Goal: Check status: Check status

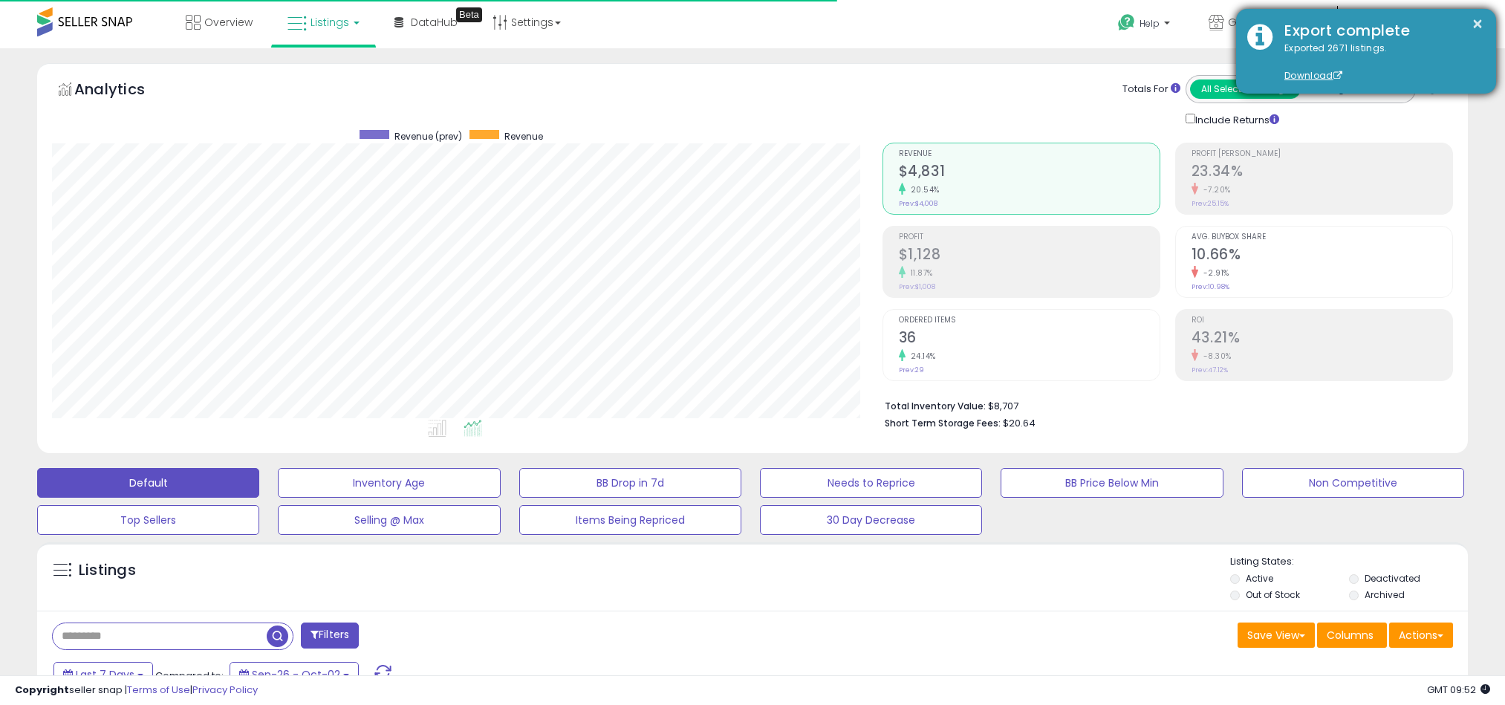
click at [1485, 23] on div "Export complete" at bounding box center [1380, 31] width 212 height 22
click at [1478, 23] on button "×" at bounding box center [1478, 24] width 12 height 19
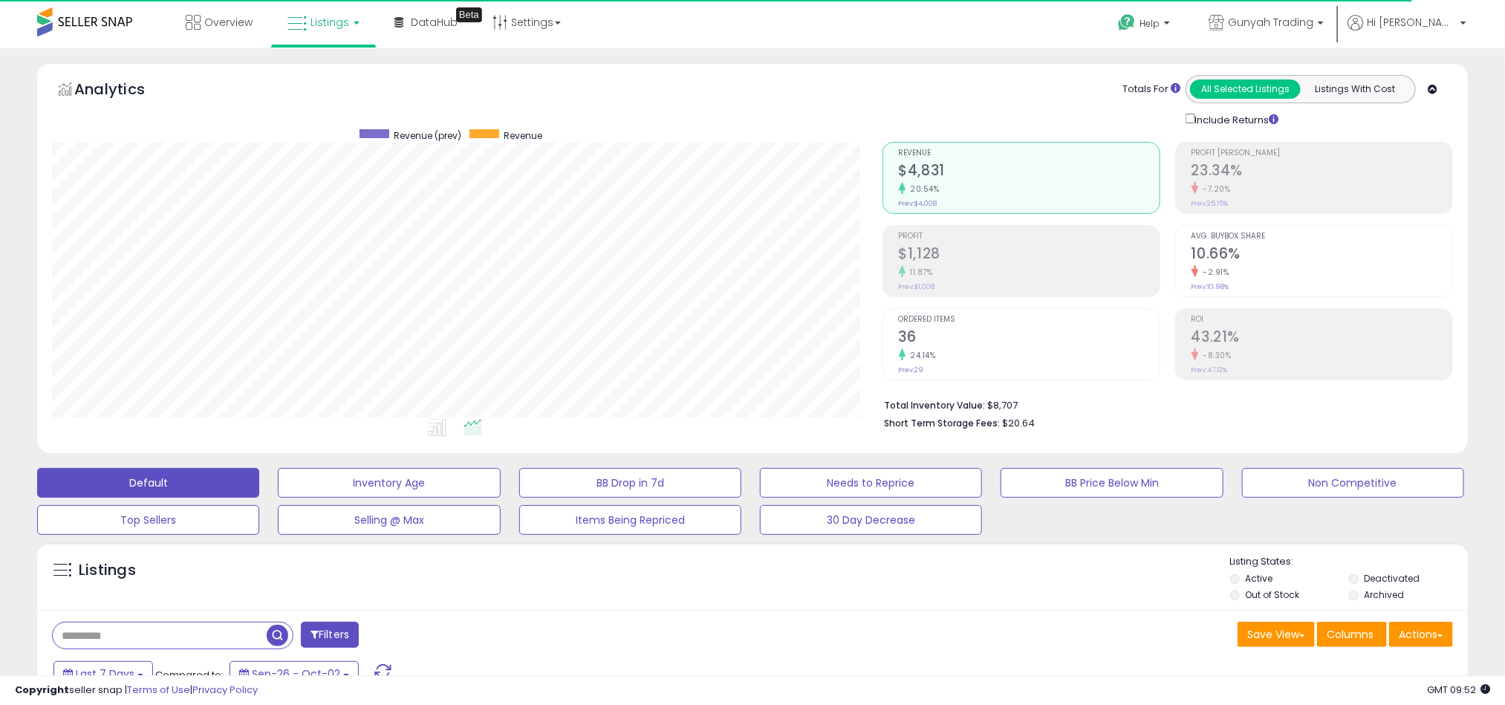
scroll to position [446, 0]
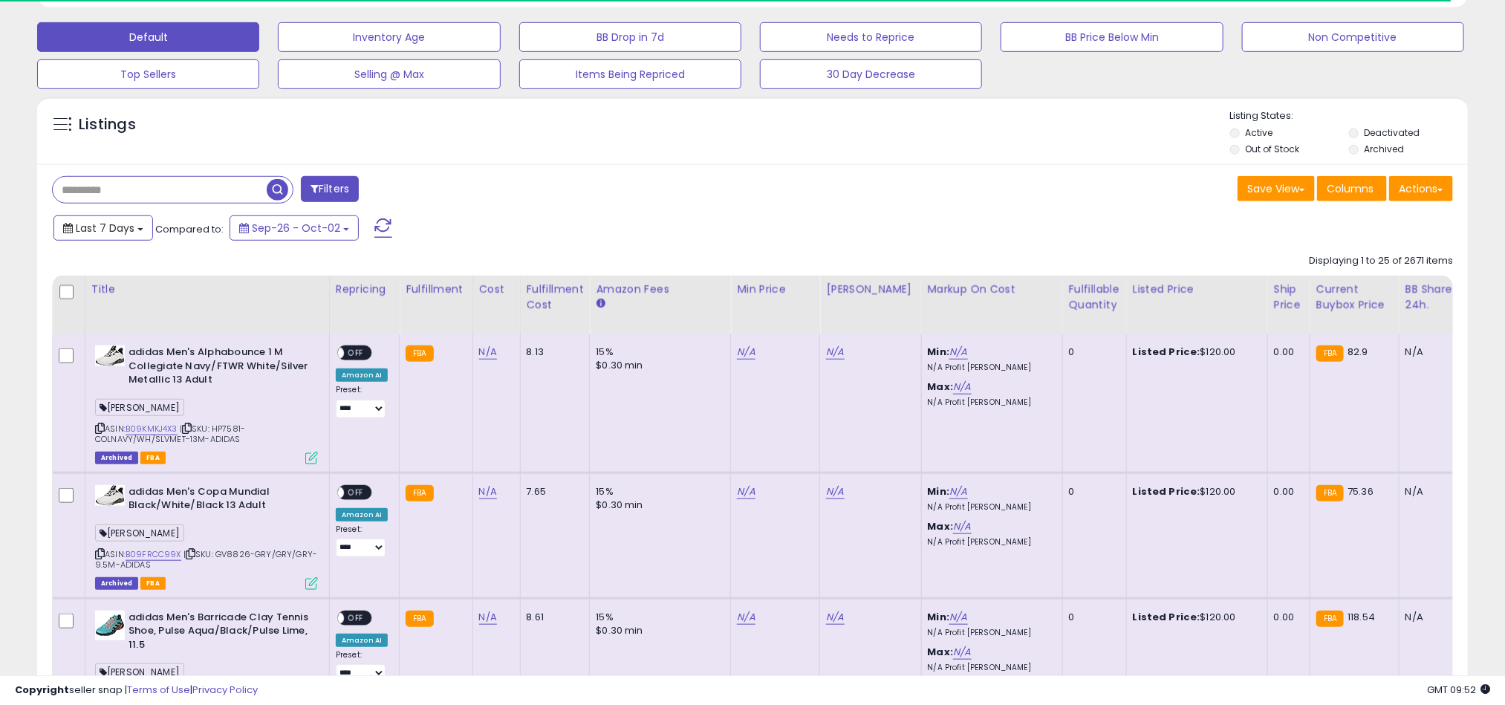
drag, startPoint x: 146, startPoint y: 241, endPoint x: 121, endPoint y: 311, distance: 73.3
click at [145, 241] on button "Last 7 Days" at bounding box center [103, 227] width 100 height 25
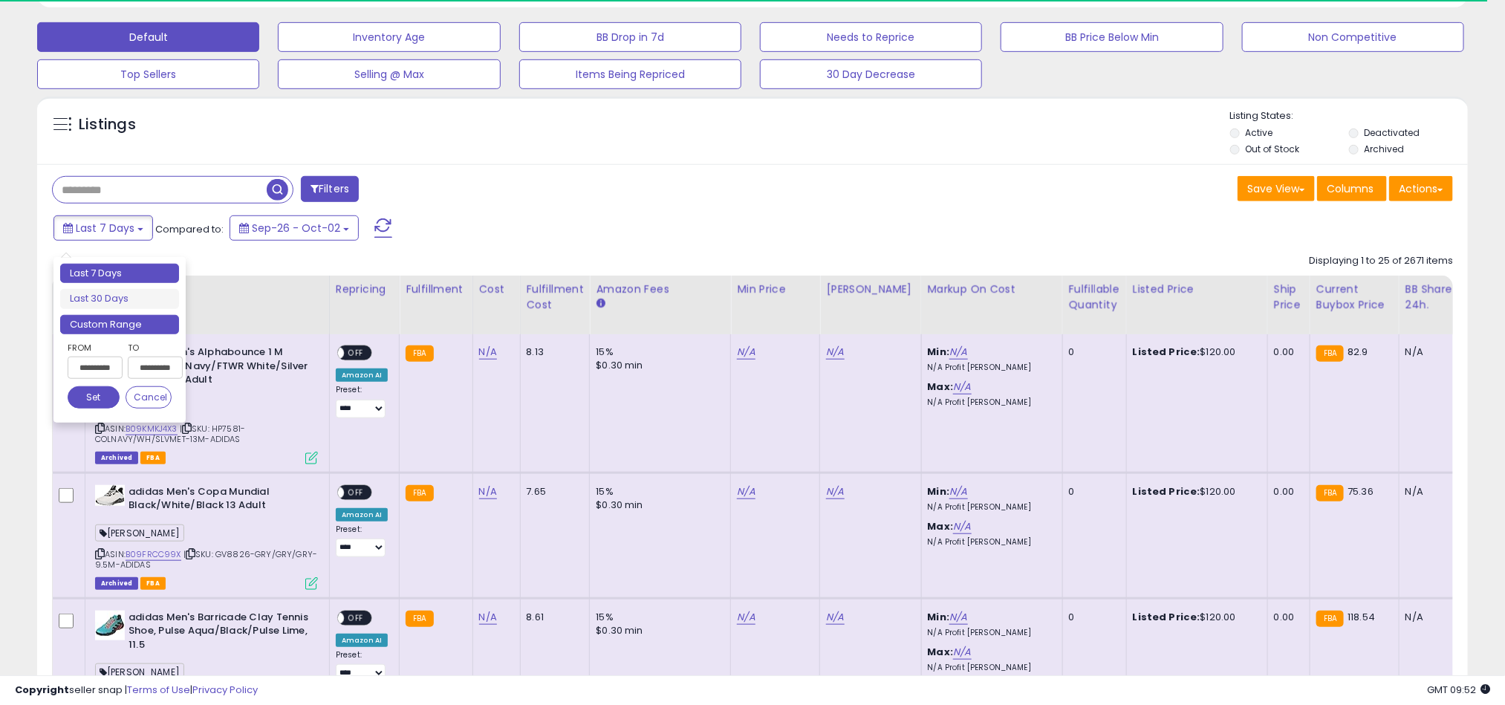
click at [112, 331] on li "Custom Range" at bounding box center [119, 325] width 119 height 20
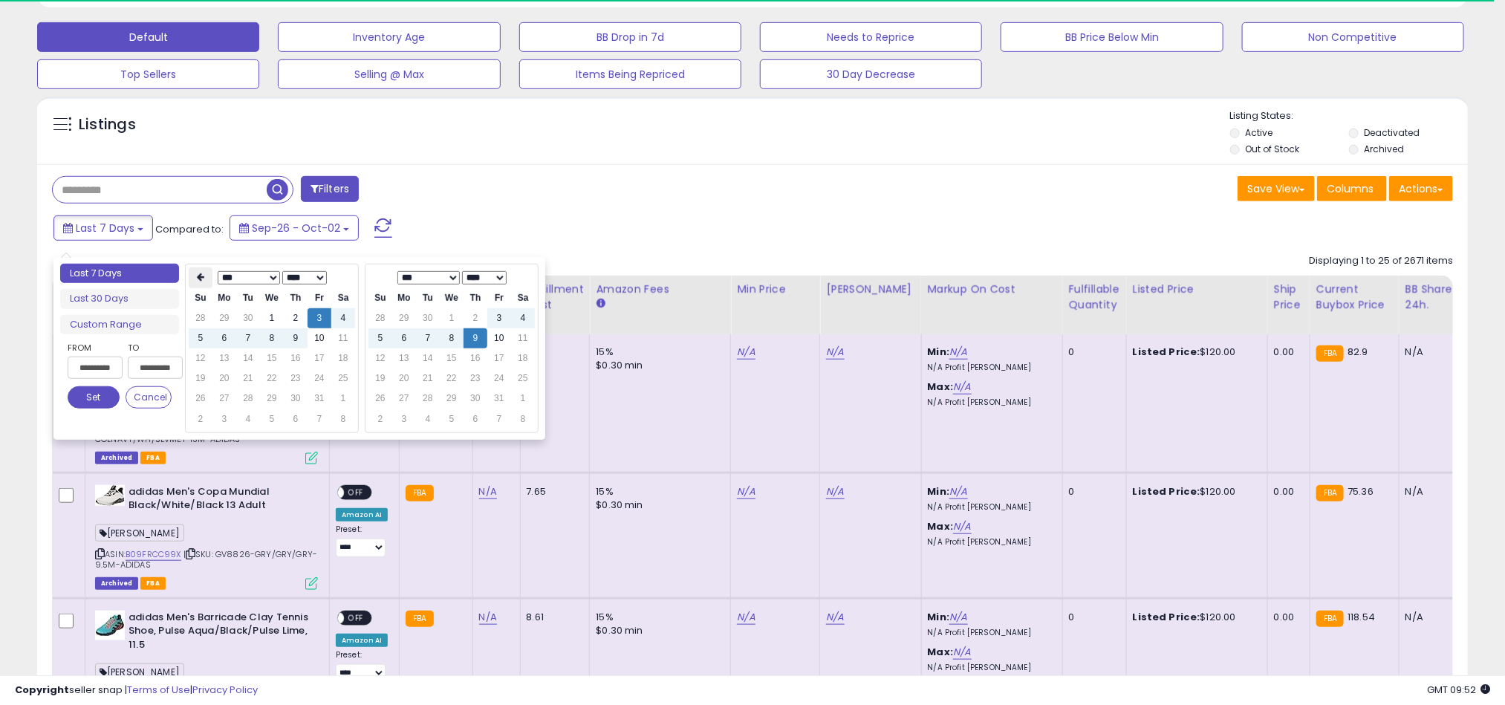
click at [203, 279] on icon at bounding box center [200, 277] width 7 height 9
type input "**********"
click at [224, 317] on td "1" at bounding box center [225, 318] width 24 height 20
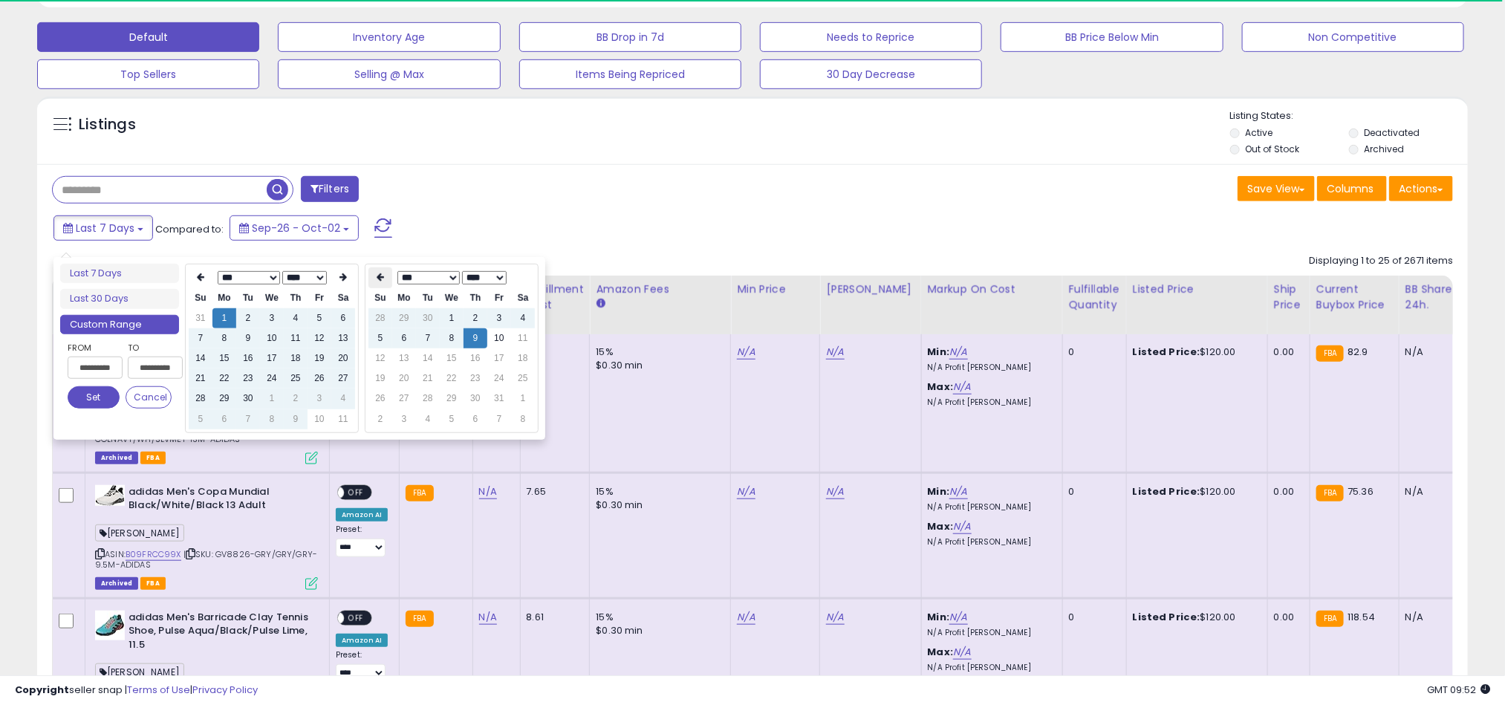
click at [380, 273] on icon at bounding box center [380, 277] width 7 height 9
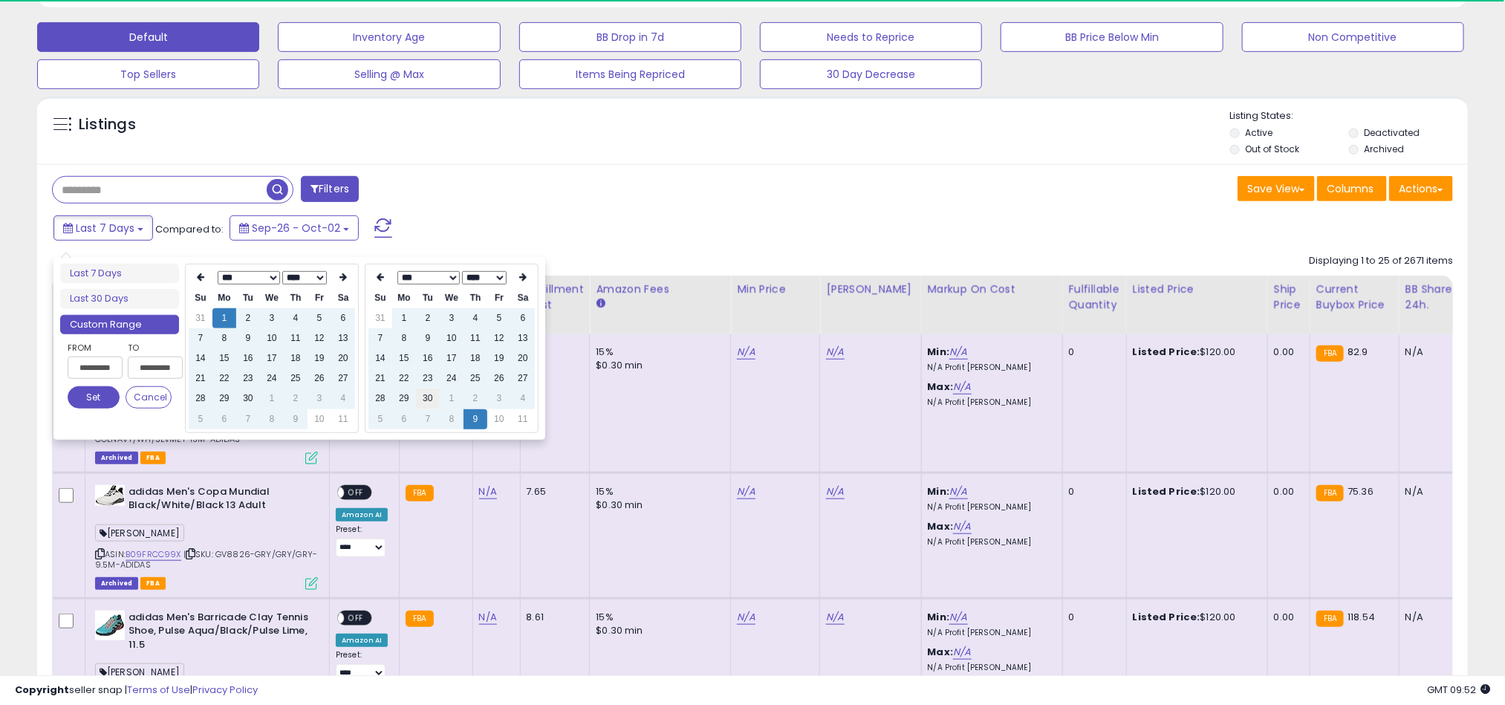
click at [432, 393] on td "30" at bounding box center [428, 399] width 24 height 20
type input "**********"
click at [96, 400] on button "Set" at bounding box center [94, 397] width 52 height 22
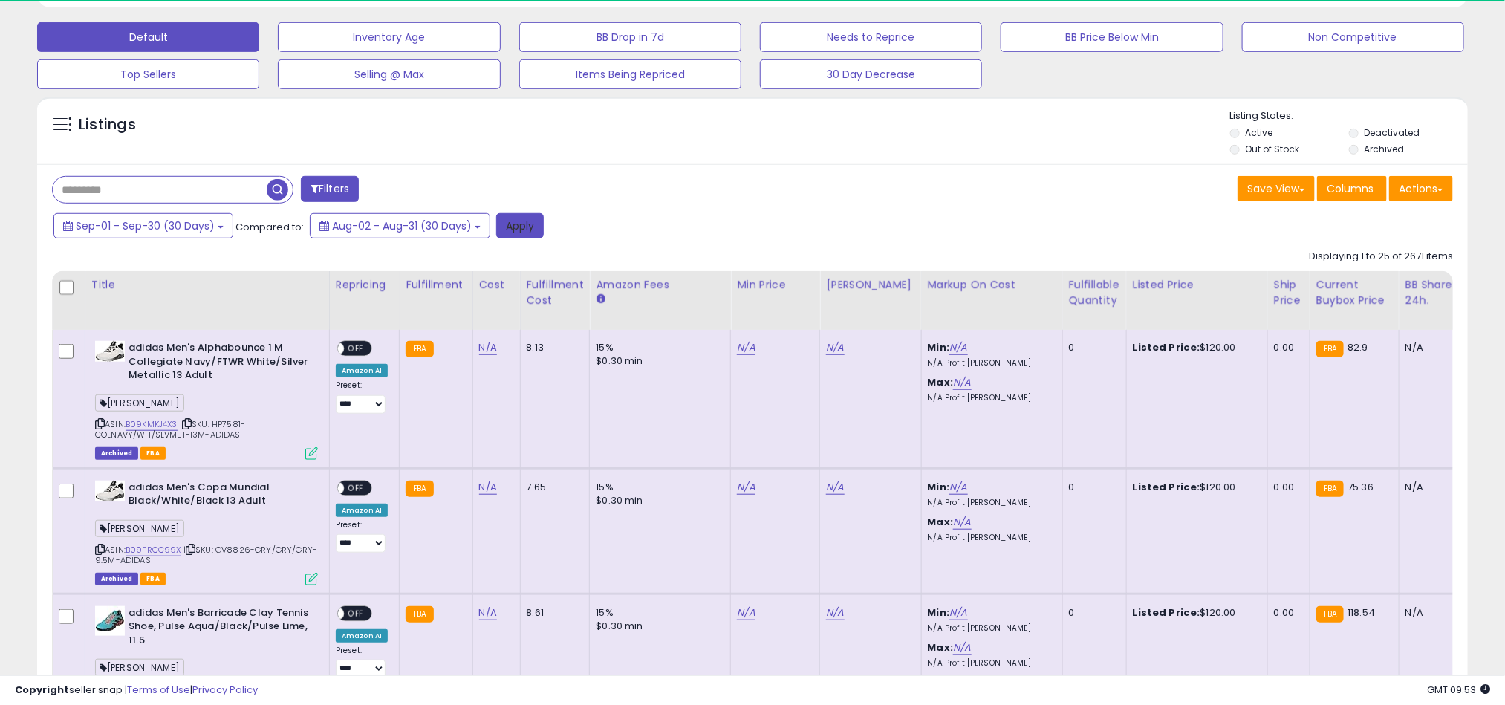
click at [522, 234] on button "Apply" at bounding box center [520, 225] width 48 height 25
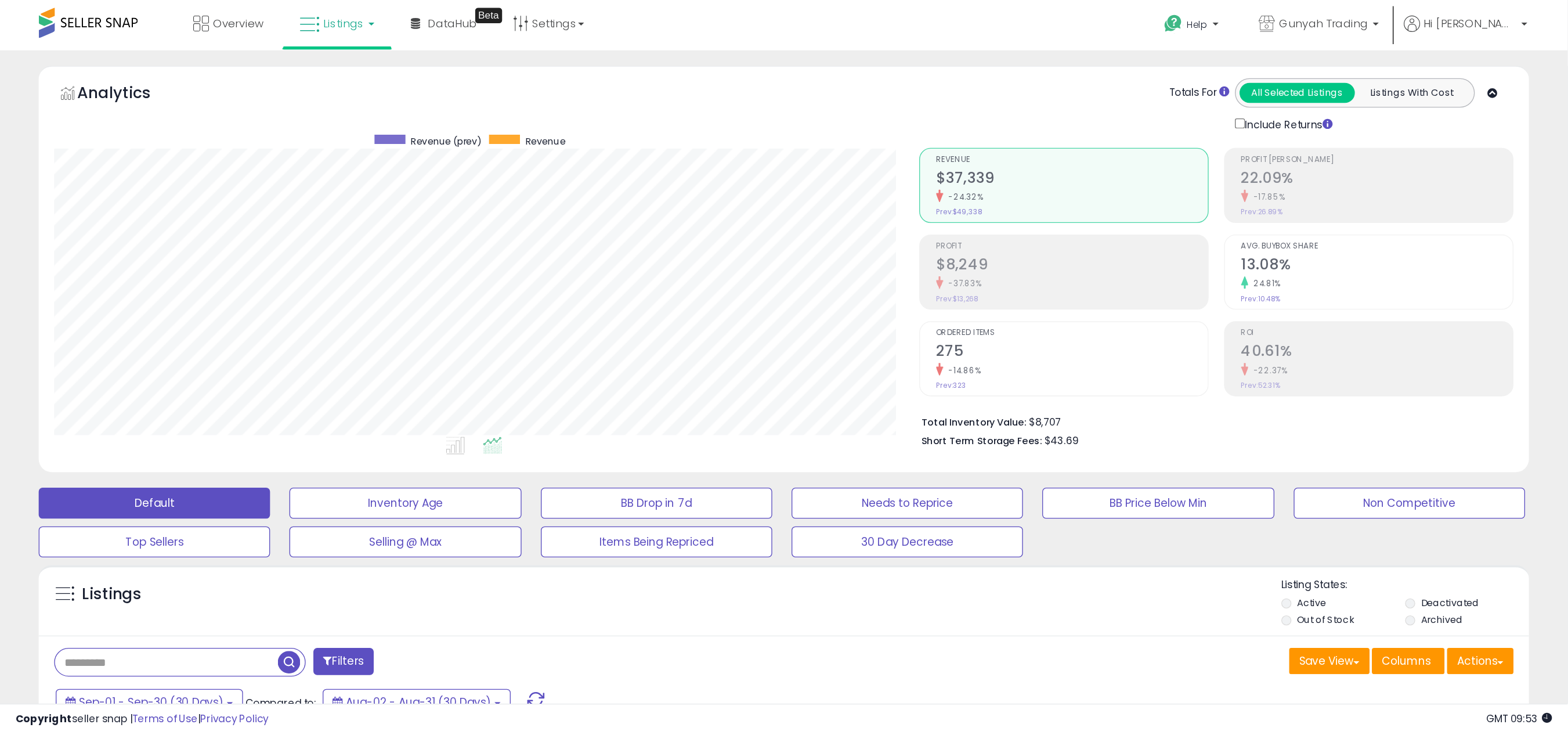
scroll to position [238, 877]
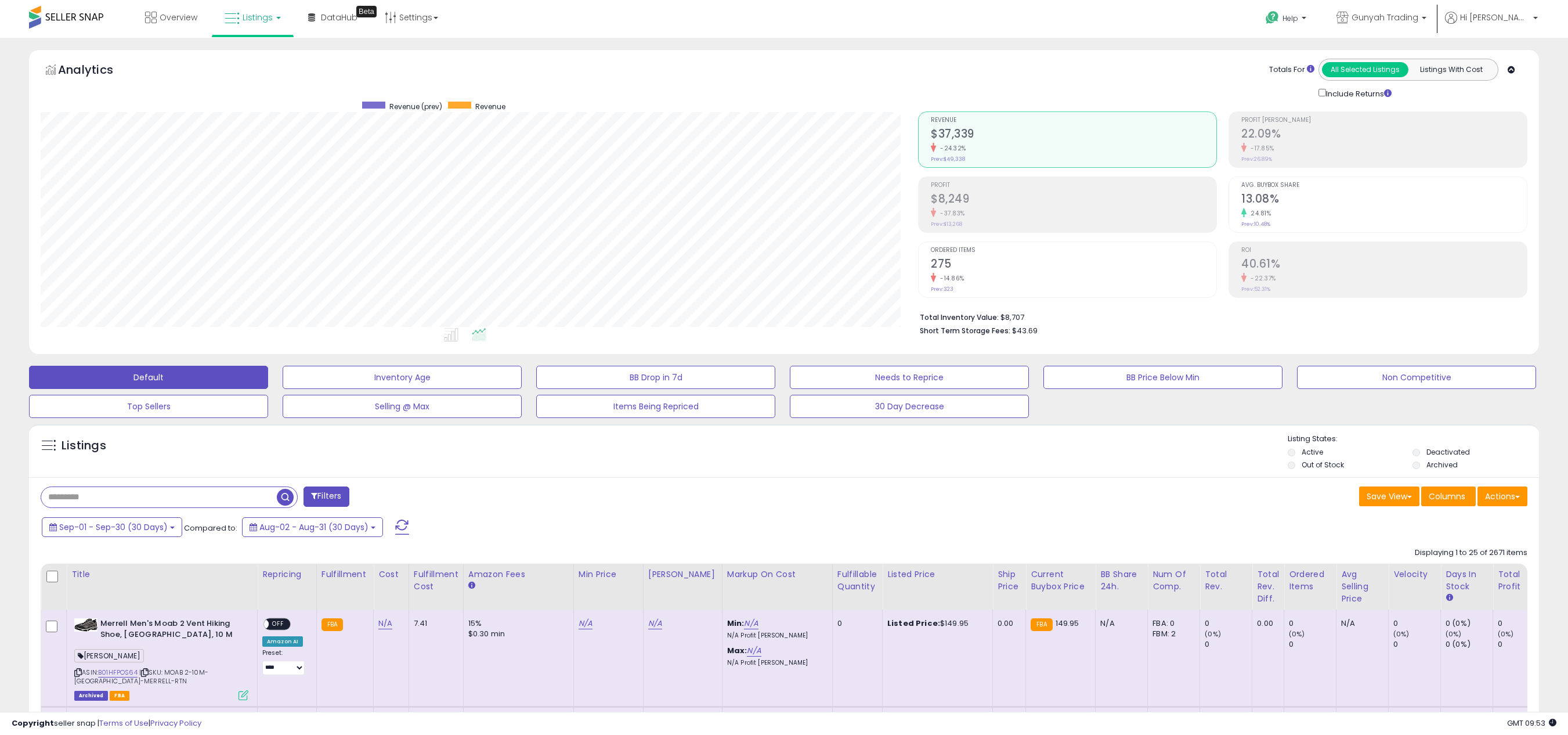
drag, startPoint x: 1125, startPoint y: 2, endPoint x: 1113, endPoint y: 463, distance: 461.2
click at [1113, 463] on div "Listings" at bounding box center [783, 453] width 1509 height 40
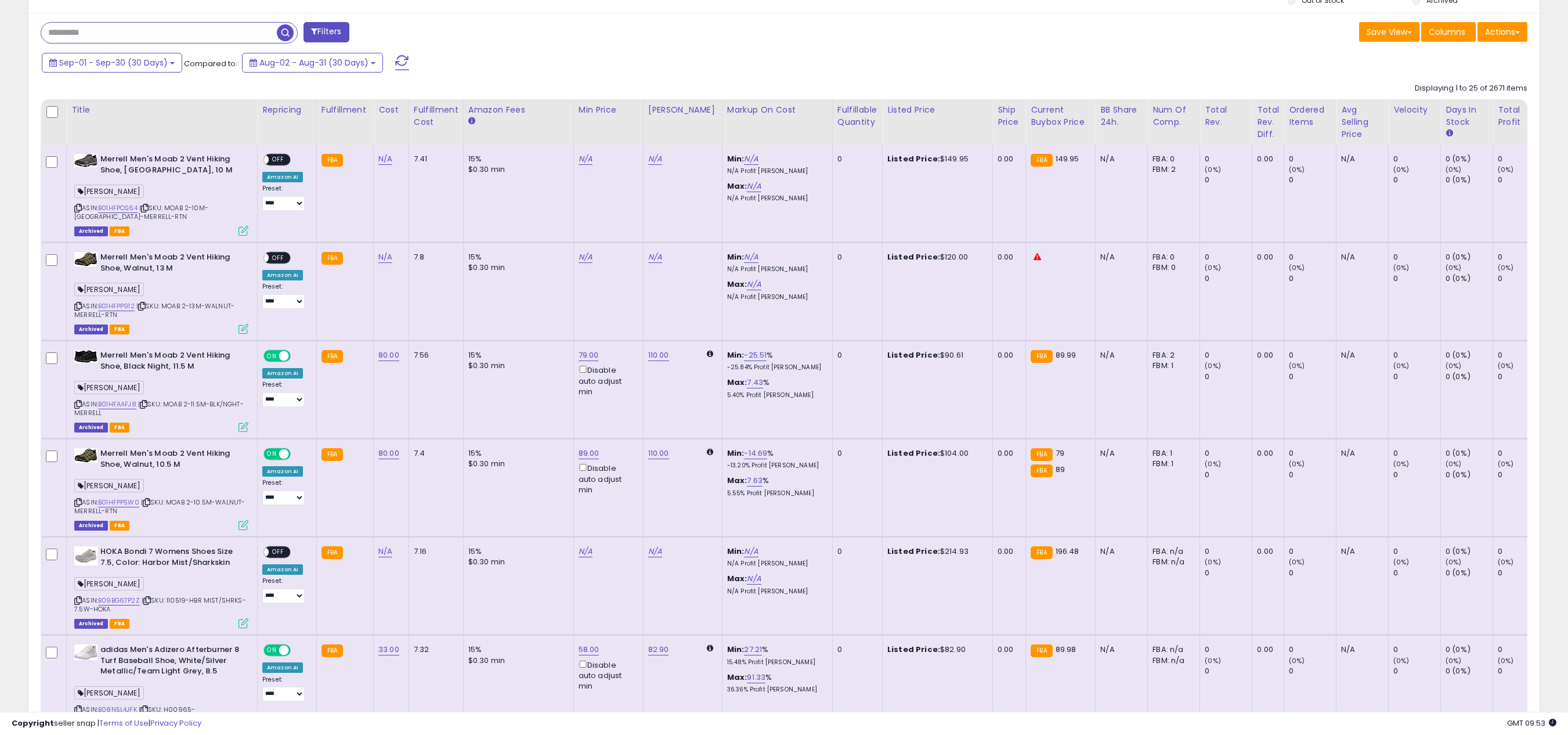
scroll to position [0, 0]
